Goal: Learn about a topic: Learn about a topic

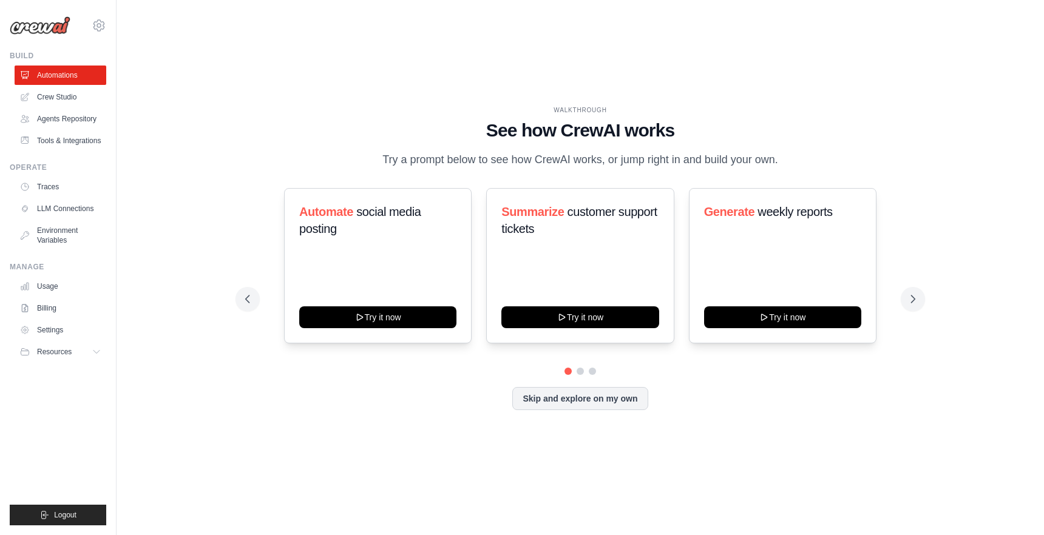
click at [466, 229] on div "Automate social media posting Try it now" at bounding box center [378, 265] width 188 height 155
drag, startPoint x: 456, startPoint y: 120, endPoint x: 799, endPoint y: 158, distance: 345.0
click at [799, 158] on div "WALKTHROUGH See how [PERSON_NAME] works Try a prompt below to see how [PERSON_N…" at bounding box center [580, 137] width 670 height 63
click at [787, 158] on div "WALKTHROUGH See how [PERSON_NAME] works Try a prompt below to see how [PERSON_N…" at bounding box center [580, 137] width 670 height 63
drag, startPoint x: 787, startPoint y: 158, endPoint x: 478, endPoint y: 127, distance: 310.4
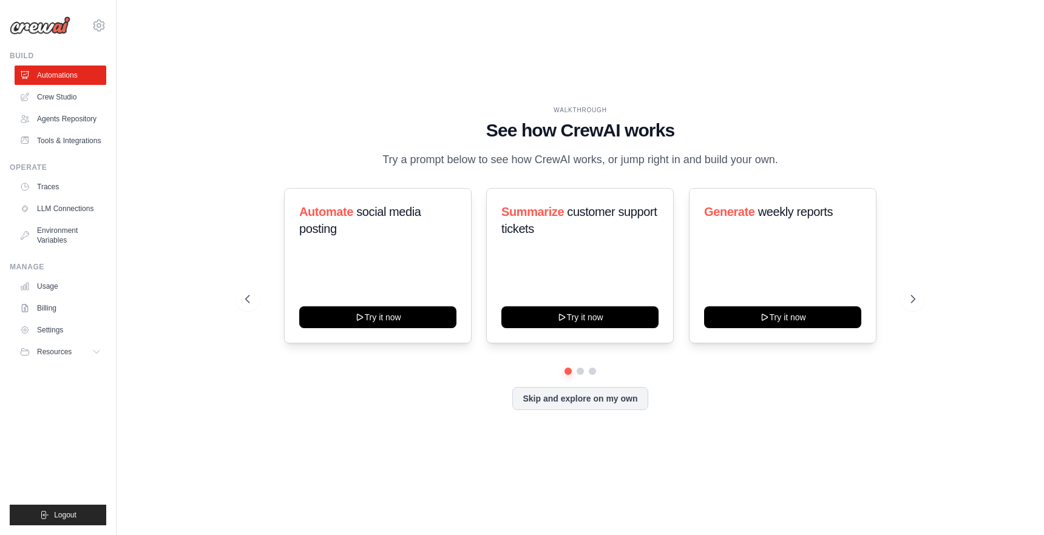
click at [478, 127] on div "WALKTHROUGH See how [PERSON_NAME] works Try a prompt below to see how [PERSON_N…" at bounding box center [580, 137] width 670 height 63
click at [461, 134] on h1 "See how CrewAI works" at bounding box center [580, 131] width 670 height 22
drag, startPoint x: 465, startPoint y: 130, endPoint x: 785, endPoint y: 166, distance: 322.4
click at [785, 166] on div "WALKTHROUGH See how [PERSON_NAME] works Try a prompt below to see how [PERSON_N…" at bounding box center [580, 137] width 670 height 63
click at [783, 165] on p "Try a prompt below to see how CrewAI works, or jump right in and build your own." at bounding box center [580, 160] width 408 height 18
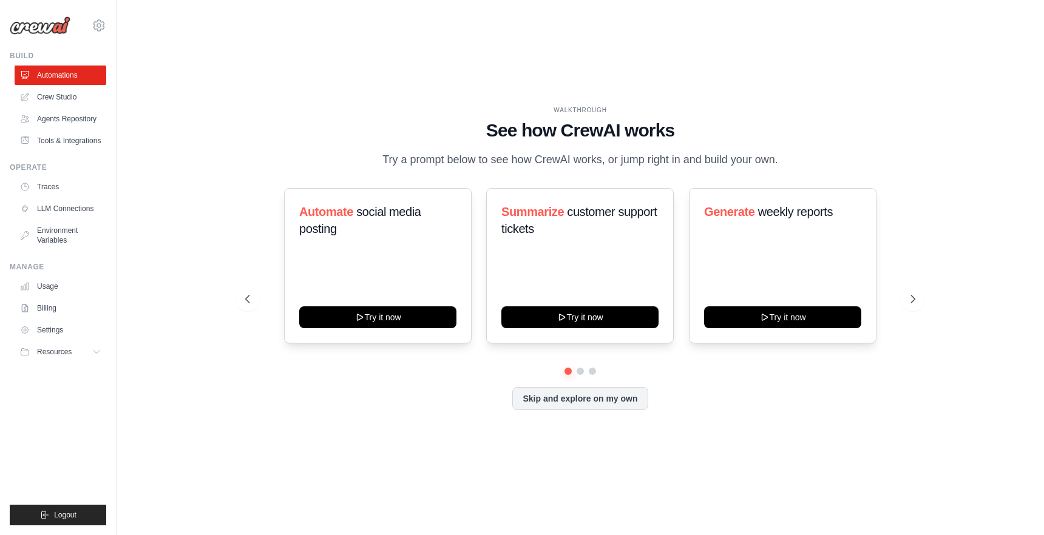
drag, startPoint x: 786, startPoint y: 161, endPoint x: 472, endPoint y: 133, distance: 315.7
click at [472, 133] on div "WALKTHROUGH See how [PERSON_NAME] works Try a prompt below to see how [PERSON_N…" at bounding box center [580, 137] width 670 height 63
click at [419, 132] on h1 "See how CrewAI works" at bounding box center [580, 131] width 670 height 22
drag, startPoint x: 422, startPoint y: 131, endPoint x: 783, endPoint y: 154, distance: 361.9
click at [782, 154] on div "WALKTHROUGH See how [PERSON_NAME] works Try a prompt below to see how [PERSON_N…" at bounding box center [580, 137] width 670 height 63
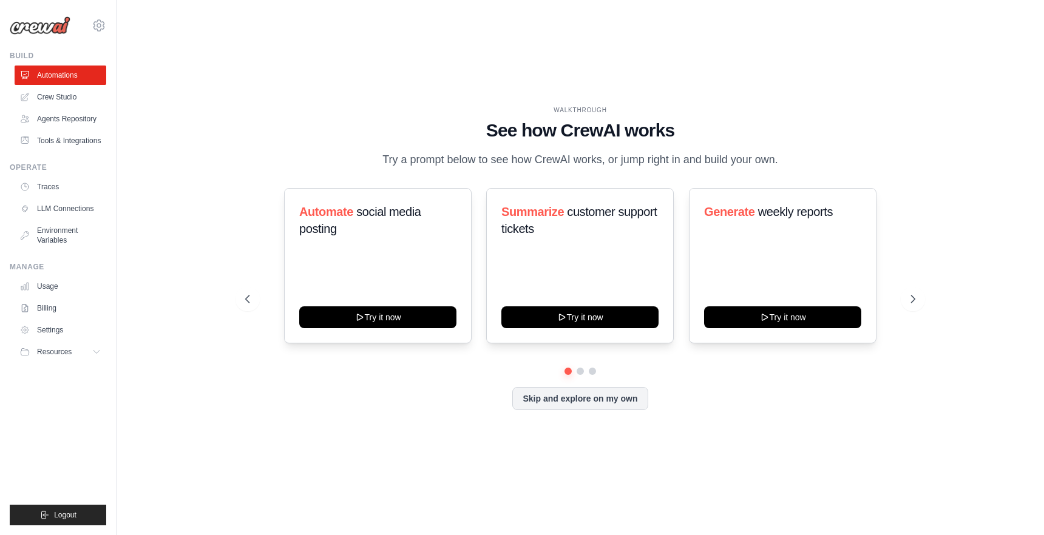
click at [783, 165] on p "Try a prompt below to see how CrewAI works, or jump right in and build your own." at bounding box center [580, 160] width 408 height 18
drag, startPoint x: 803, startPoint y: 157, endPoint x: 466, endPoint y: 125, distance: 338.3
click at [466, 125] on div "WALKTHROUGH See how [PERSON_NAME] works Try a prompt below to see how [PERSON_N…" at bounding box center [580, 137] width 670 height 63
click at [464, 125] on h1 "See how CrewAI works" at bounding box center [580, 131] width 670 height 22
drag, startPoint x: 456, startPoint y: 132, endPoint x: 792, endPoint y: 154, distance: 336.9
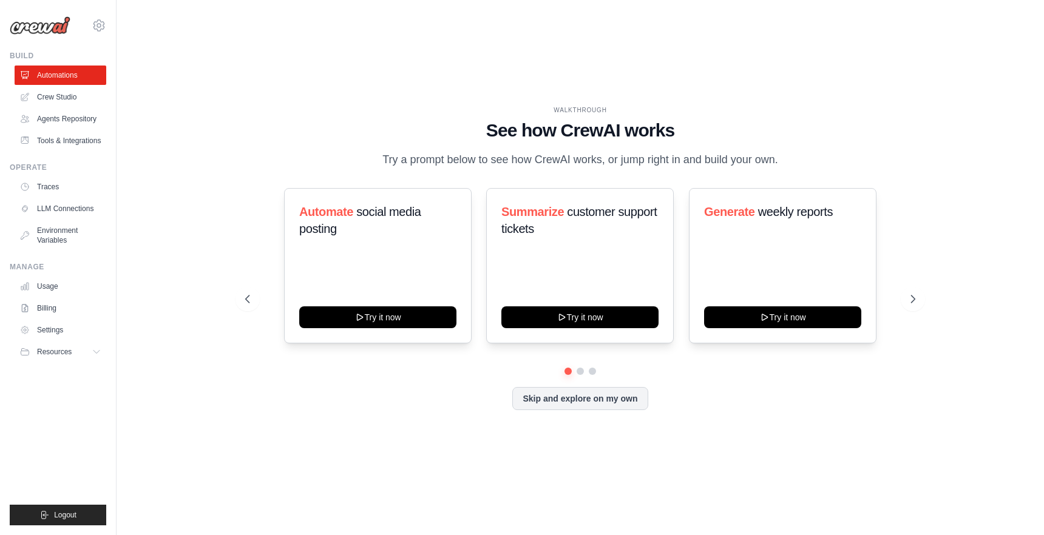
click at [792, 154] on div "WALKTHROUGH See how [PERSON_NAME] works Try a prompt below to see how [PERSON_N…" at bounding box center [580, 137] width 670 height 63
click at [771, 157] on p "Try a prompt below to see how CrewAI works, or jump right in and build your own." at bounding box center [580, 160] width 408 height 18
drag, startPoint x: 788, startPoint y: 158, endPoint x: 473, endPoint y: 95, distance: 321.1
click at [473, 95] on div "WALKTHROUGH See how [PERSON_NAME] works Try a prompt below to see how [PERSON_N…" at bounding box center [580, 267] width 889 height 511
click at [464, 104] on div "WALKTHROUGH See how [PERSON_NAME] works Try a prompt below to see how [PERSON_N…" at bounding box center [580, 267] width 889 height 511
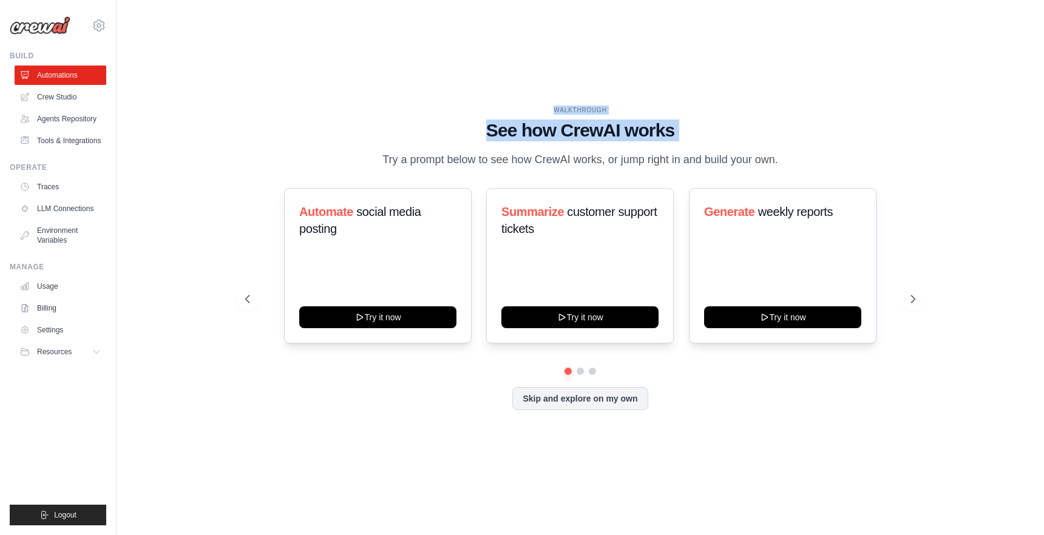
drag, startPoint x: 475, startPoint y: 104, endPoint x: 787, endPoint y: 161, distance: 317.1
click at [787, 161] on div "WALKTHROUGH See how [PERSON_NAME] works Try a prompt below to see how [PERSON_N…" at bounding box center [580, 267] width 889 height 511
click at [780, 161] on p "Try a prompt below to see how CrewAI works, or jump right in and build your own." at bounding box center [580, 160] width 408 height 18
drag, startPoint x: 788, startPoint y: 156, endPoint x: 609, endPoint y: 88, distance: 190.9
click at [609, 88] on div "WALKTHROUGH See how [PERSON_NAME] works Try a prompt below to see how [PERSON_N…" at bounding box center [580, 267] width 889 height 511
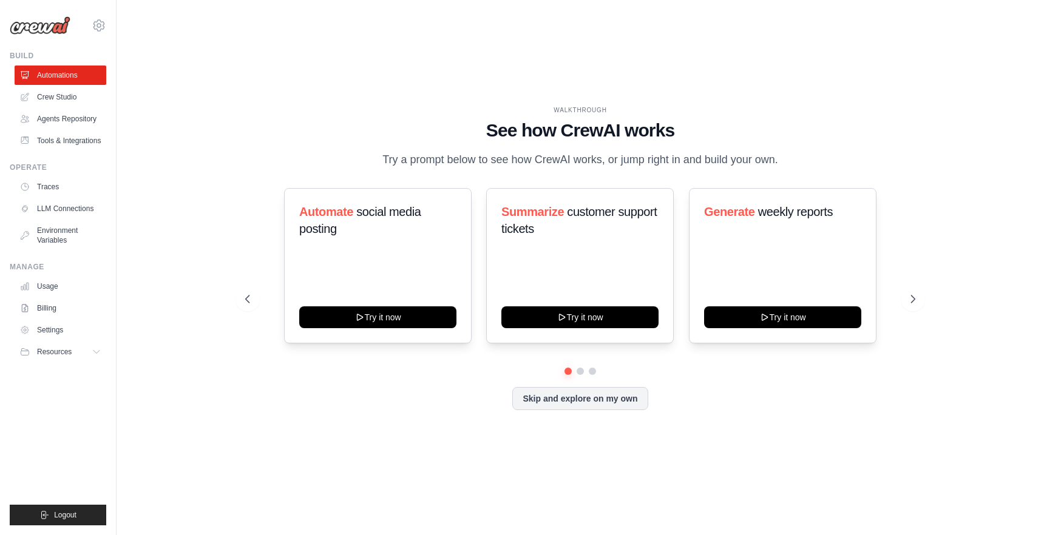
click at [569, 70] on div "WALKTHROUGH See how [PERSON_NAME] works Try a prompt below to see how [PERSON_N…" at bounding box center [580, 267] width 889 height 511
drag, startPoint x: 543, startPoint y: 70, endPoint x: 782, endPoint y: 155, distance: 253.4
click at [782, 155] on div "WALKTHROUGH See how [PERSON_NAME] works Try a prompt below to see how [PERSON_N…" at bounding box center [580, 267] width 889 height 511
click at [788, 161] on div "WALKTHROUGH See how [PERSON_NAME] works Try a prompt below to see how [PERSON_N…" at bounding box center [580, 137] width 670 height 63
drag, startPoint x: 812, startPoint y: 161, endPoint x: 628, endPoint y: 87, distance: 199.0
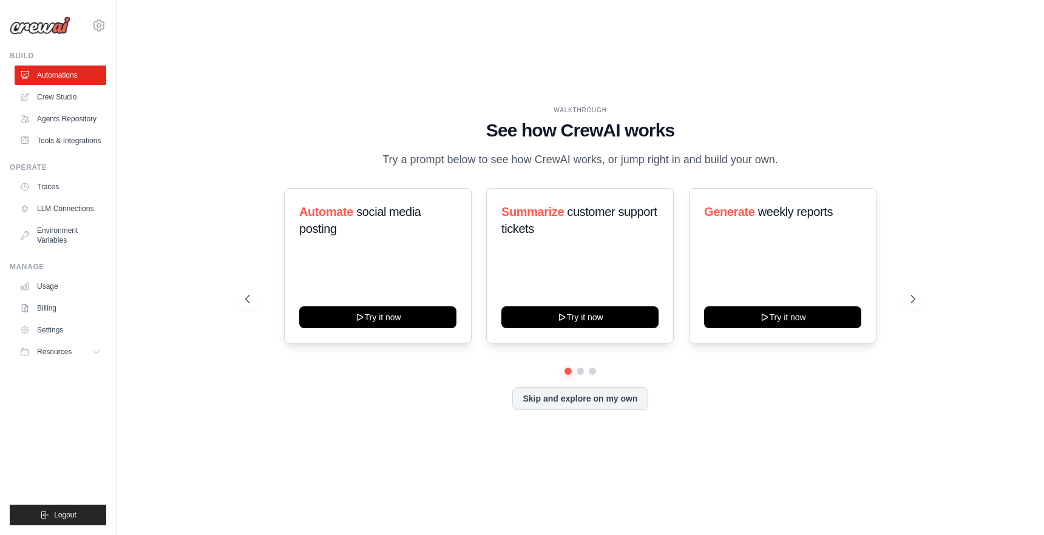
click at [628, 87] on div "WALKTHROUGH See how [PERSON_NAME] works Try a prompt below to see how [PERSON_N…" at bounding box center [580, 267] width 889 height 511
click at [577, 90] on div "WALKTHROUGH See how [PERSON_NAME] works Try a prompt below to see how [PERSON_N…" at bounding box center [580, 267] width 889 height 511
drag, startPoint x: 520, startPoint y: 90, endPoint x: 792, endPoint y: 161, distance: 281.5
click at [792, 161] on div "WALKTHROUGH See how [PERSON_NAME] works Try a prompt below to see how [PERSON_N…" at bounding box center [580, 267] width 889 height 511
click at [787, 163] on div "WALKTHROUGH See how [PERSON_NAME] works Try a prompt below to see how [PERSON_N…" at bounding box center [580, 137] width 670 height 63
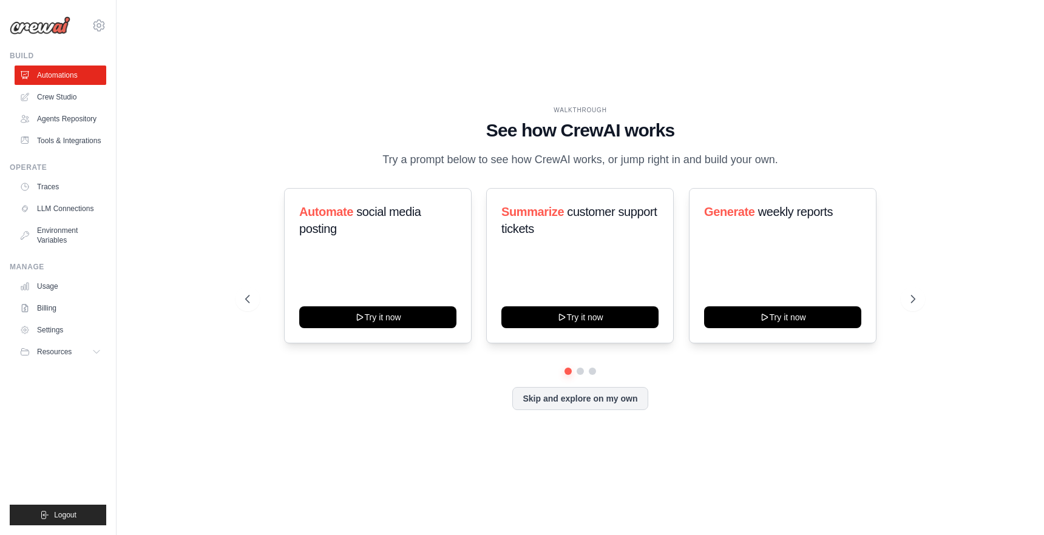
drag, startPoint x: 787, startPoint y: 163, endPoint x: 541, endPoint y: 101, distance: 253.6
click at [541, 101] on div "WALKTHROUGH See how [PERSON_NAME] works Try a prompt below to see how [PERSON_N…" at bounding box center [580, 267] width 889 height 511
click at [532, 102] on div "WALKTHROUGH See how [PERSON_NAME] works Try a prompt below to see how [PERSON_N…" at bounding box center [580, 267] width 889 height 511
drag, startPoint x: 532, startPoint y: 102, endPoint x: 793, endPoint y: 163, distance: 268.1
click at [793, 163] on div "WALKTHROUGH See how [PERSON_NAME] works Try a prompt below to see how [PERSON_N…" at bounding box center [580, 267] width 889 height 511
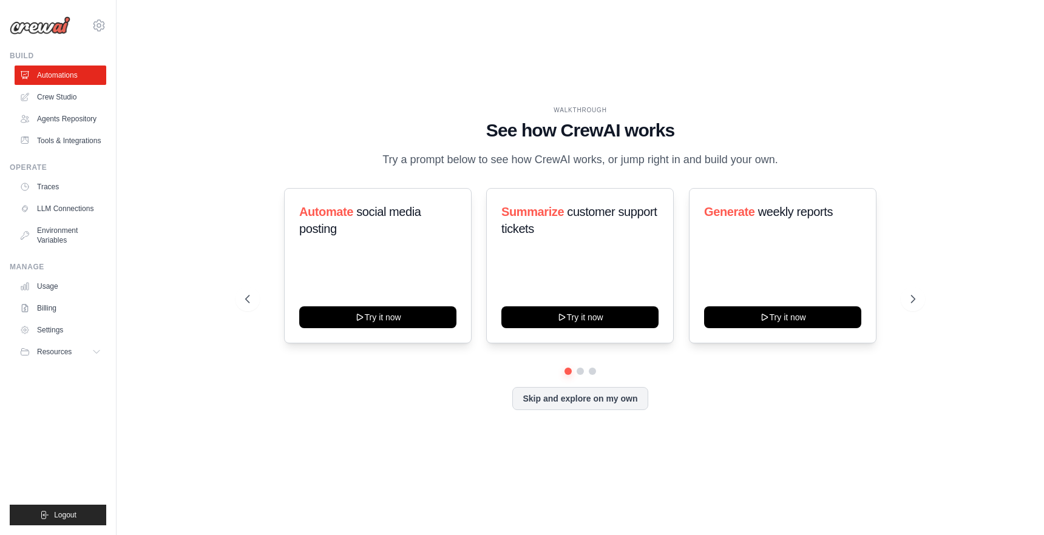
click at [793, 163] on div "WALKTHROUGH See how [PERSON_NAME] works Try a prompt below to see how [PERSON_N…" at bounding box center [580, 137] width 670 height 63
drag, startPoint x: 799, startPoint y: 163, endPoint x: 570, endPoint y: 71, distance: 246.7
click at [570, 71] on div "WALKTHROUGH See how [PERSON_NAME] works Try a prompt below to see how [PERSON_N…" at bounding box center [580, 267] width 889 height 511
click at [551, 83] on div "WALKTHROUGH See how [PERSON_NAME] works Try a prompt below to see how [PERSON_N…" at bounding box center [580, 267] width 889 height 511
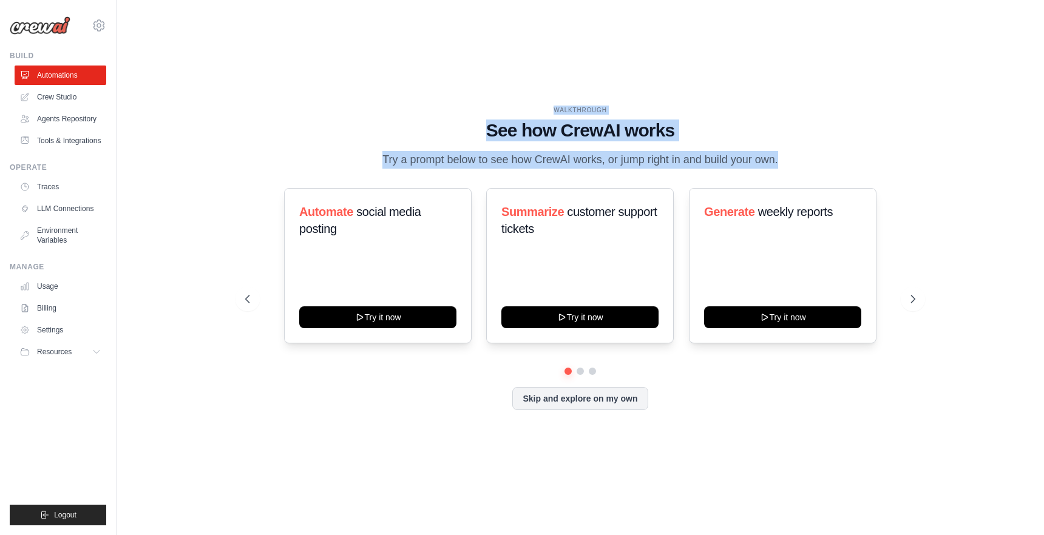
drag, startPoint x: 551, startPoint y: 83, endPoint x: 801, endPoint y: 166, distance: 263.5
click at [801, 166] on div "WALKTHROUGH See how [PERSON_NAME] works Try a prompt below to see how [PERSON_N…" at bounding box center [580, 267] width 889 height 511
click at [797, 166] on div "WALKTHROUGH See how [PERSON_NAME] works Try a prompt below to see how [PERSON_N…" at bounding box center [580, 137] width 670 height 63
drag, startPoint x: 796, startPoint y: 163, endPoint x: 544, endPoint y: 109, distance: 258.2
click at [544, 109] on div "WALKTHROUGH See how [PERSON_NAME] works Try a prompt below to see how [PERSON_N…" at bounding box center [580, 137] width 670 height 63
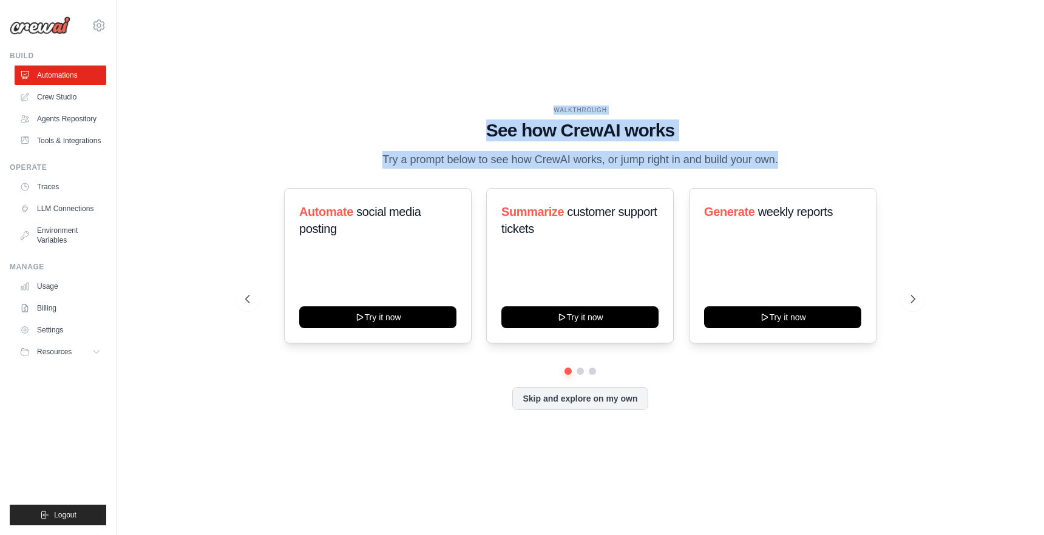
click at [541, 106] on div "WALKTHROUGH" at bounding box center [580, 110] width 670 height 9
drag, startPoint x: 542, startPoint y: 102, endPoint x: 790, endPoint y: 164, distance: 255.8
click at [790, 164] on div "WALKTHROUGH See how [PERSON_NAME] works Try a prompt below to see how [PERSON_N…" at bounding box center [580, 267] width 889 height 511
click at [781, 164] on p "Try a prompt below to see how CrewAI works, or jump right in and build your own." at bounding box center [580, 160] width 408 height 18
drag, startPoint x: 794, startPoint y: 164, endPoint x: 533, endPoint y: 95, distance: 269.8
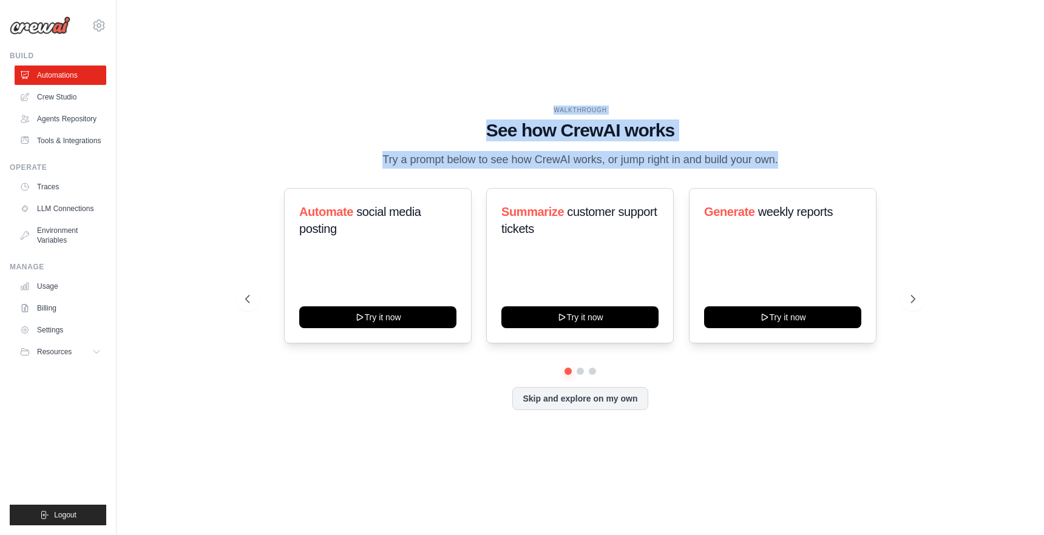
click at [533, 95] on div "WALKTHROUGH See how [PERSON_NAME] works Try a prompt below to see how [PERSON_N…" at bounding box center [580, 267] width 889 height 511
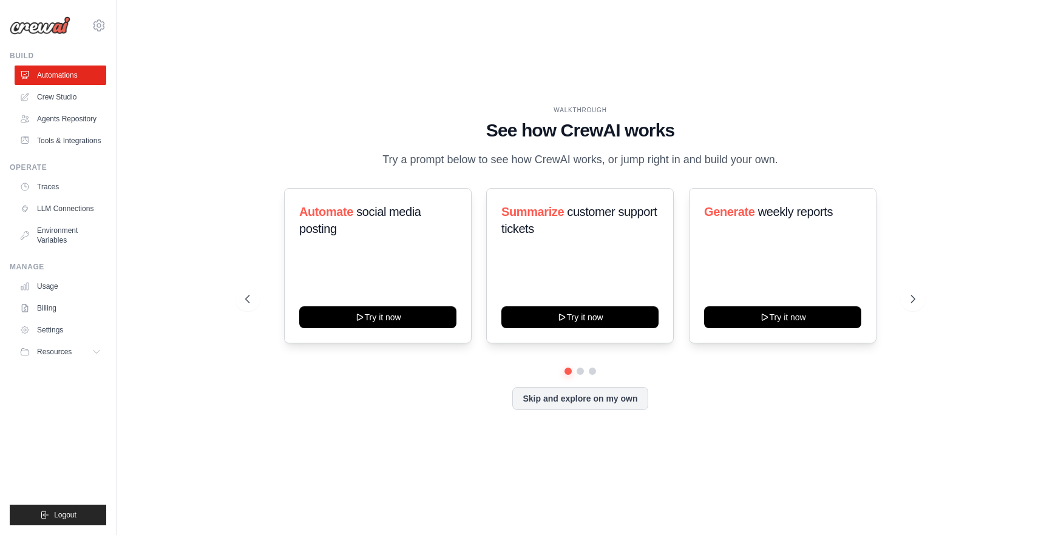
click at [524, 103] on div "WALKTHROUGH See how [PERSON_NAME] works Try a prompt below to see how [PERSON_N…" at bounding box center [580, 267] width 889 height 511
drag, startPoint x: 535, startPoint y: 103, endPoint x: 785, endPoint y: 165, distance: 257.2
click at [785, 165] on div "WALKTHROUGH See how [PERSON_NAME] works Try a prompt below to see how [PERSON_N…" at bounding box center [580, 267] width 889 height 511
click at [783, 158] on p "Try a prompt below to see how CrewAI works, or jump right in and build your own." at bounding box center [580, 160] width 408 height 18
drag, startPoint x: 791, startPoint y: 159, endPoint x: 537, endPoint y: 92, distance: 263.5
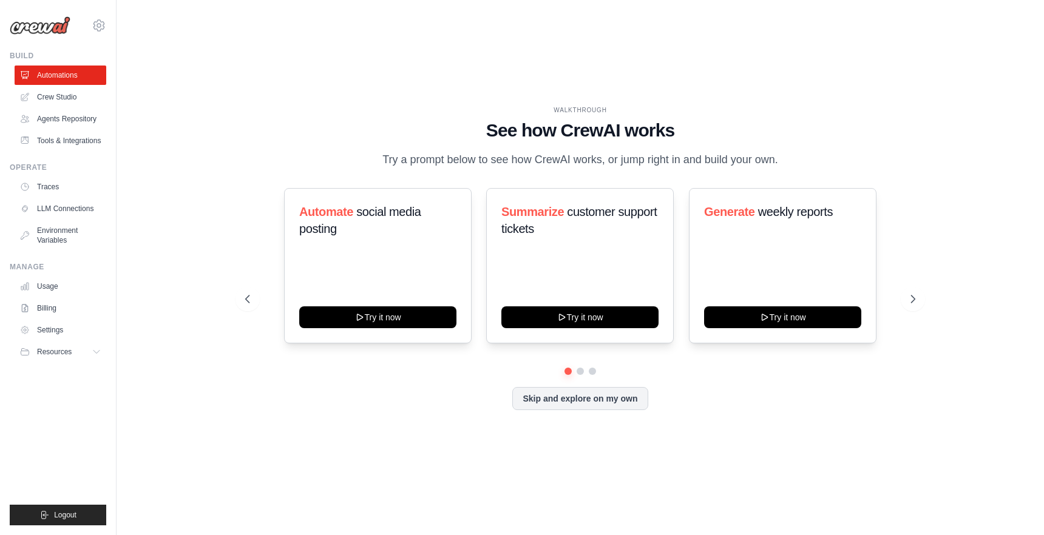
click at [537, 92] on div "WALKTHROUGH See how [PERSON_NAME] works Try a prompt below to see how [PERSON_N…" at bounding box center [580, 267] width 889 height 511
click at [547, 99] on div "WALKTHROUGH See how [PERSON_NAME] works Try a prompt below to see how [PERSON_N…" at bounding box center [580, 267] width 889 height 511
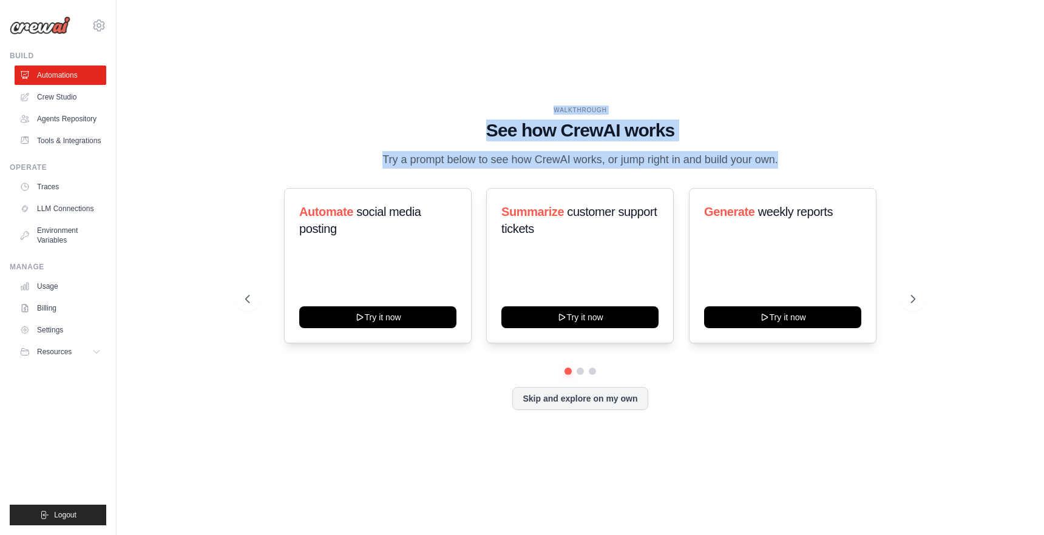
drag, startPoint x: 547, startPoint y: 99, endPoint x: 802, endPoint y: 164, distance: 263.6
click at [802, 164] on div "WALKTHROUGH See how [PERSON_NAME] works Try a prompt below to see how [PERSON_N…" at bounding box center [580, 267] width 889 height 511
click at [794, 164] on div "WALKTHROUGH See how [PERSON_NAME] works Try a prompt below to see how [PERSON_N…" at bounding box center [580, 137] width 670 height 63
drag, startPoint x: 791, startPoint y: 164, endPoint x: 583, endPoint y: 96, distance: 219.0
click at [583, 96] on div "WALKTHROUGH See how [PERSON_NAME] works Try a prompt below to see how [PERSON_N…" at bounding box center [580, 267] width 889 height 511
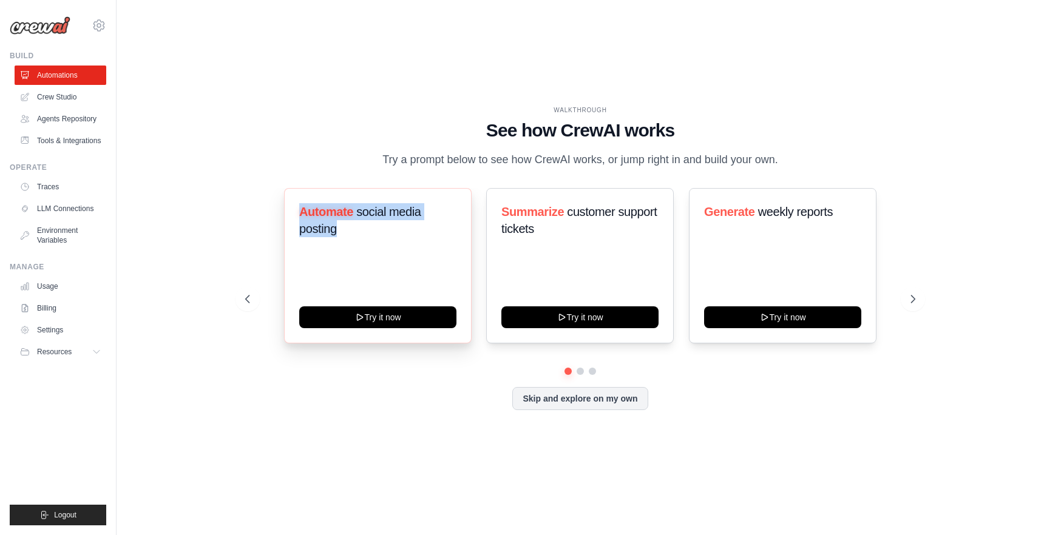
drag, startPoint x: 298, startPoint y: 206, endPoint x: 340, endPoint y: 237, distance: 52.1
click at [340, 237] on div "Automate social media posting Try it now" at bounding box center [378, 265] width 188 height 155
click at [342, 233] on h3 "Automate social media posting" at bounding box center [377, 220] width 157 height 34
drag, startPoint x: 337, startPoint y: 231, endPoint x: 294, endPoint y: 205, distance: 49.9
click at [294, 205] on div "Automate social media posting Try it now" at bounding box center [378, 265] width 188 height 155
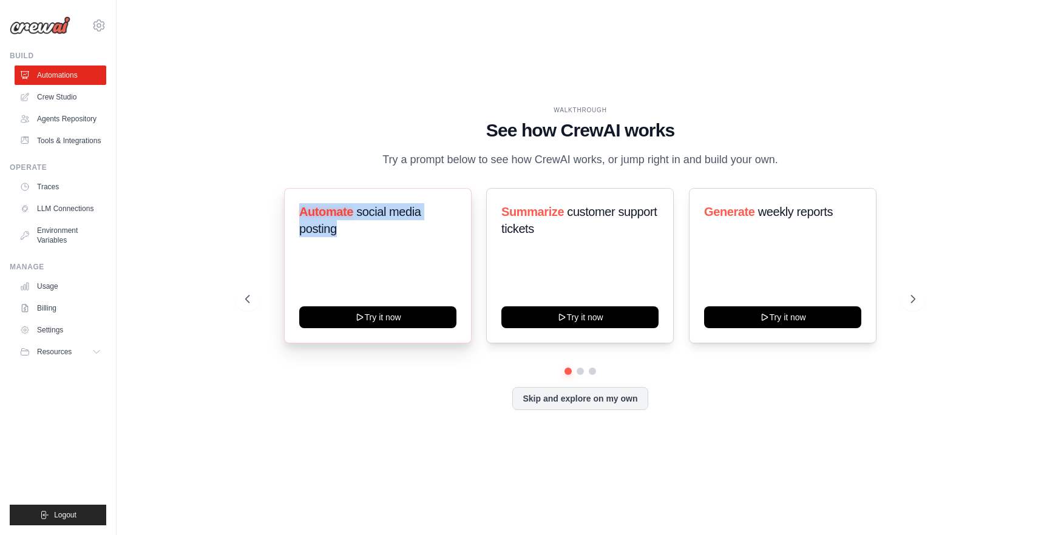
click at [295, 208] on div "Automate social media posting Try it now" at bounding box center [378, 265] width 188 height 155
drag, startPoint x: 295, startPoint y: 215, endPoint x: 336, endPoint y: 241, distance: 48.3
click at [336, 241] on div "Automate social media posting Try it now" at bounding box center [378, 265] width 188 height 155
click at [338, 232] on h3 "Automate social media posting" at bounding box center [377, 220] width 157 height 34
drag, startPoint x: 335, startPoint y: 228, endPoint x: 283, endPoint y: 207, distance: 55.8
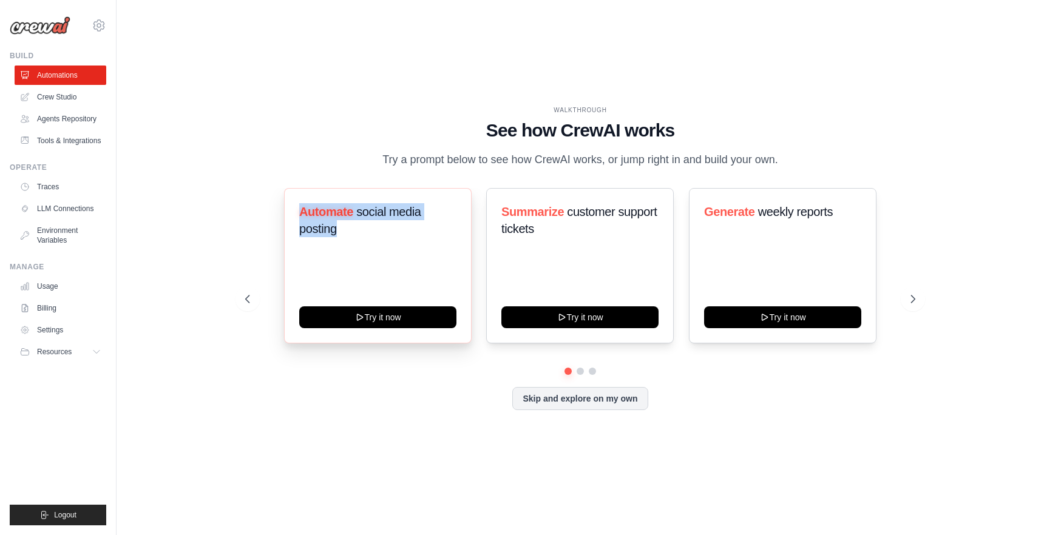
click at [284, 207] on div "Automate social media posting Try it now" at bounding box center [378, 265] width 188 height 155
click at [296, 208] on div "Automate social media posting Try it now" at bounding box center [378, 265] width 188 height 155
drag, startPoint x: 296, startPoint y: 209, endPoint x: 341, endPoint y: 243, distance: 56.7
click at [341, 243] on div "Automate social media posting Try it now" at bounding box center [378, 265] width 188 height 155
click at [308, 179] on div "WALKTHROUGH See how [PERSON_NAME] works Try a prompt below to see how [PERSON_N…" at bounding box center [580, 268] width 699 height 324
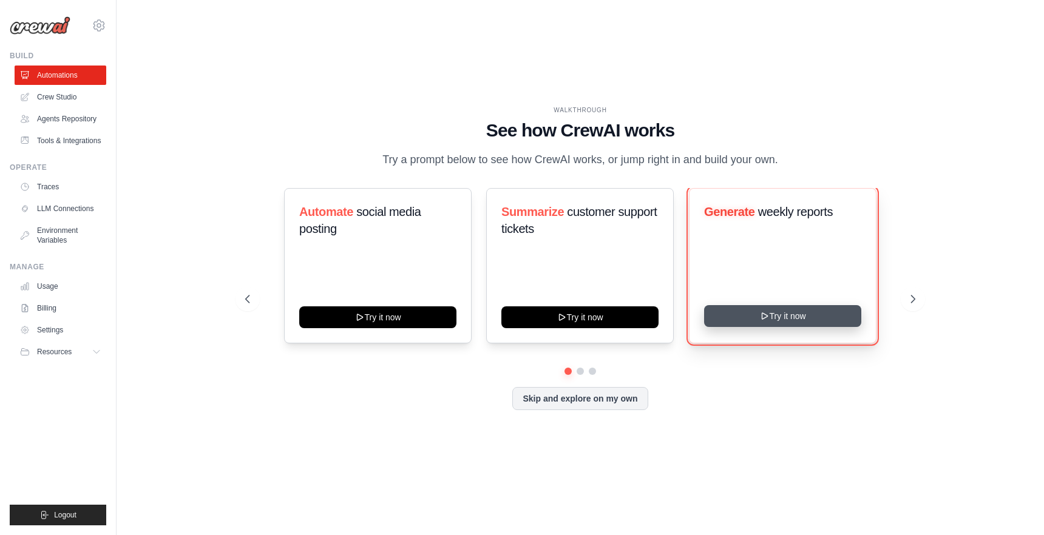
click at [763, 323] on button "Try it now" at bounding box center [782, 316] width 157 height 22
